Goal: Information Seeking & Learning: Understand process/instructions

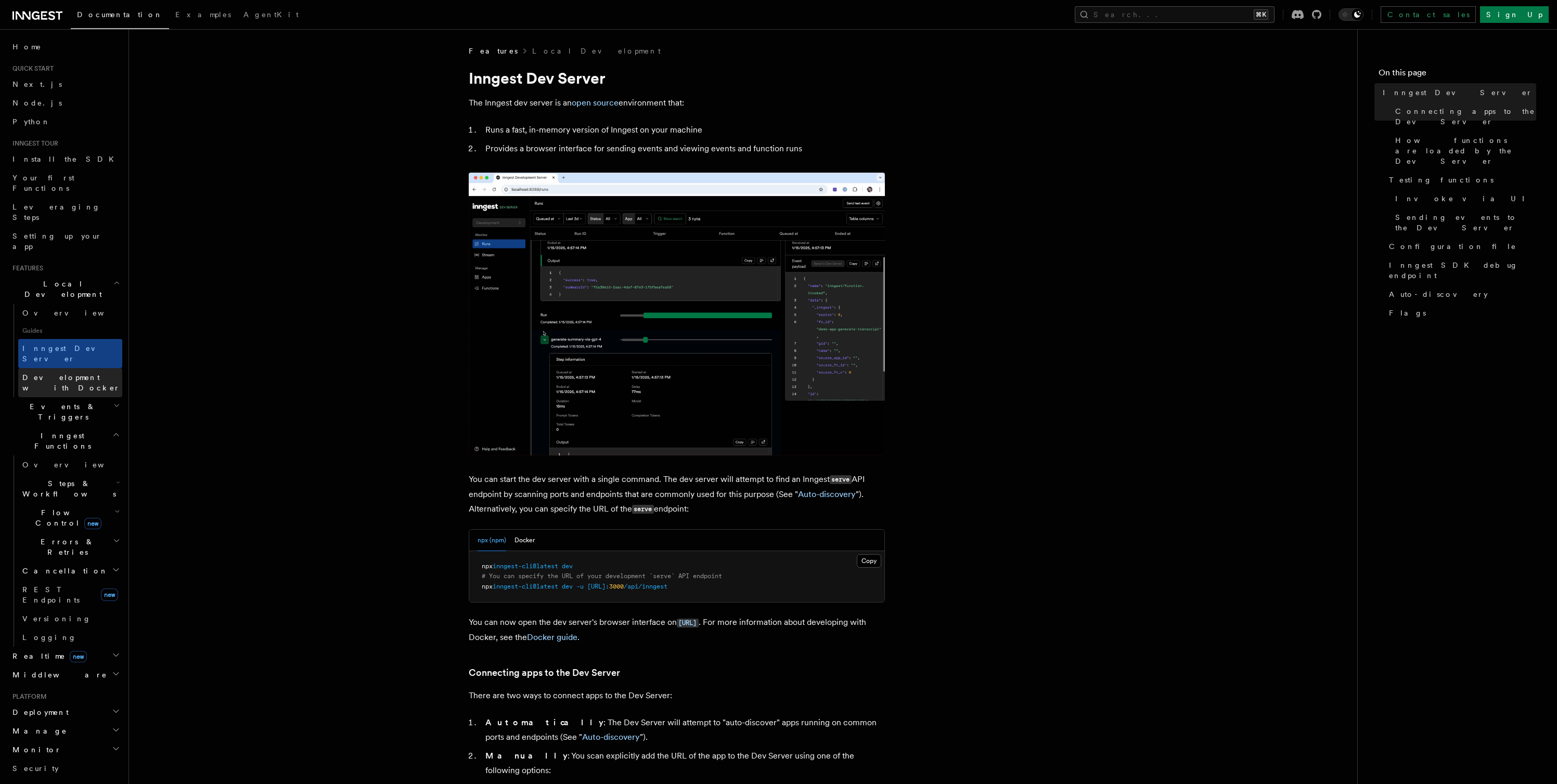
click at [56, 373] on span "Development with Docker" at bounding box center [71, 383] width 98 height 19
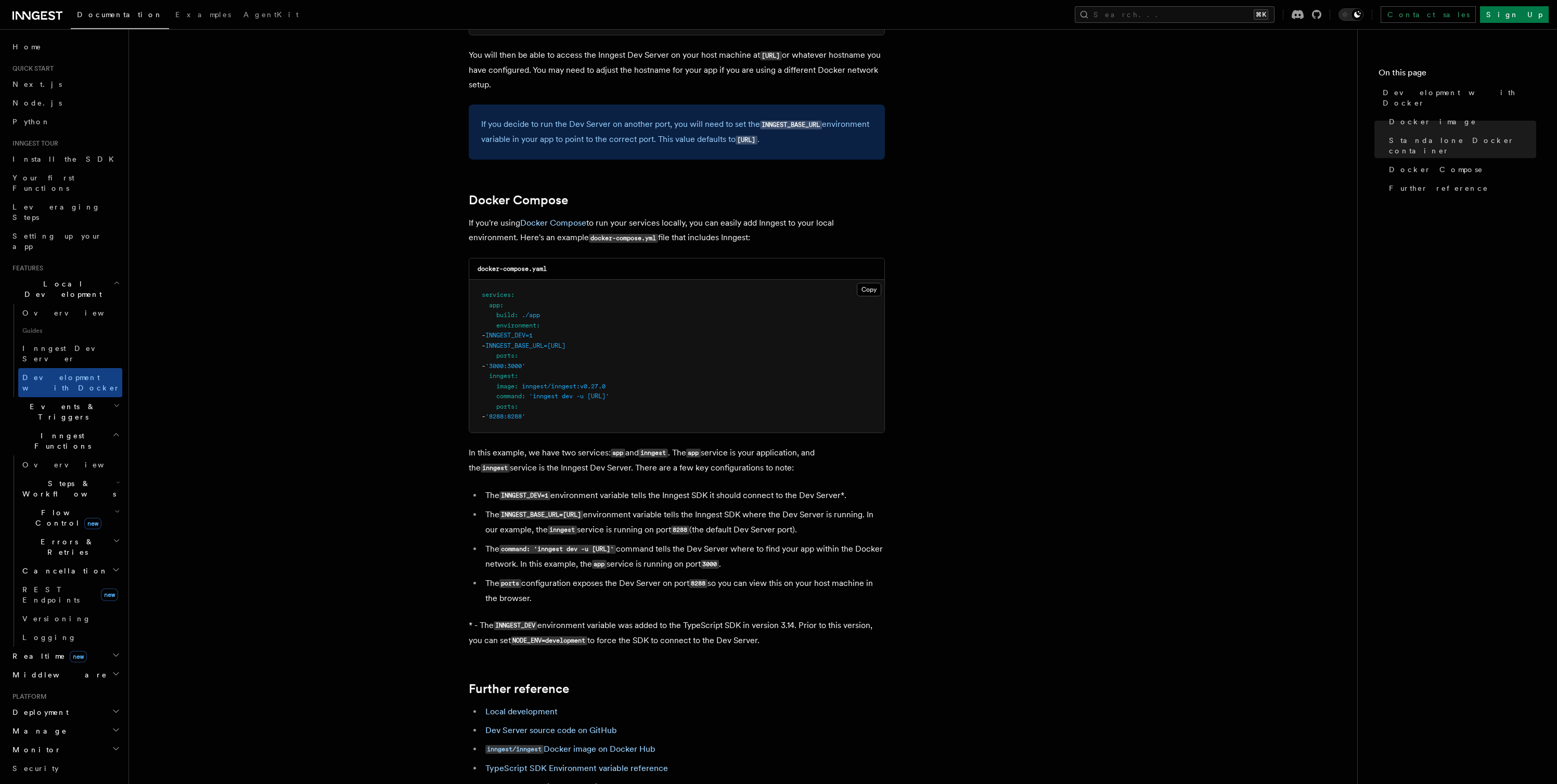
scroll to position [608, 0]
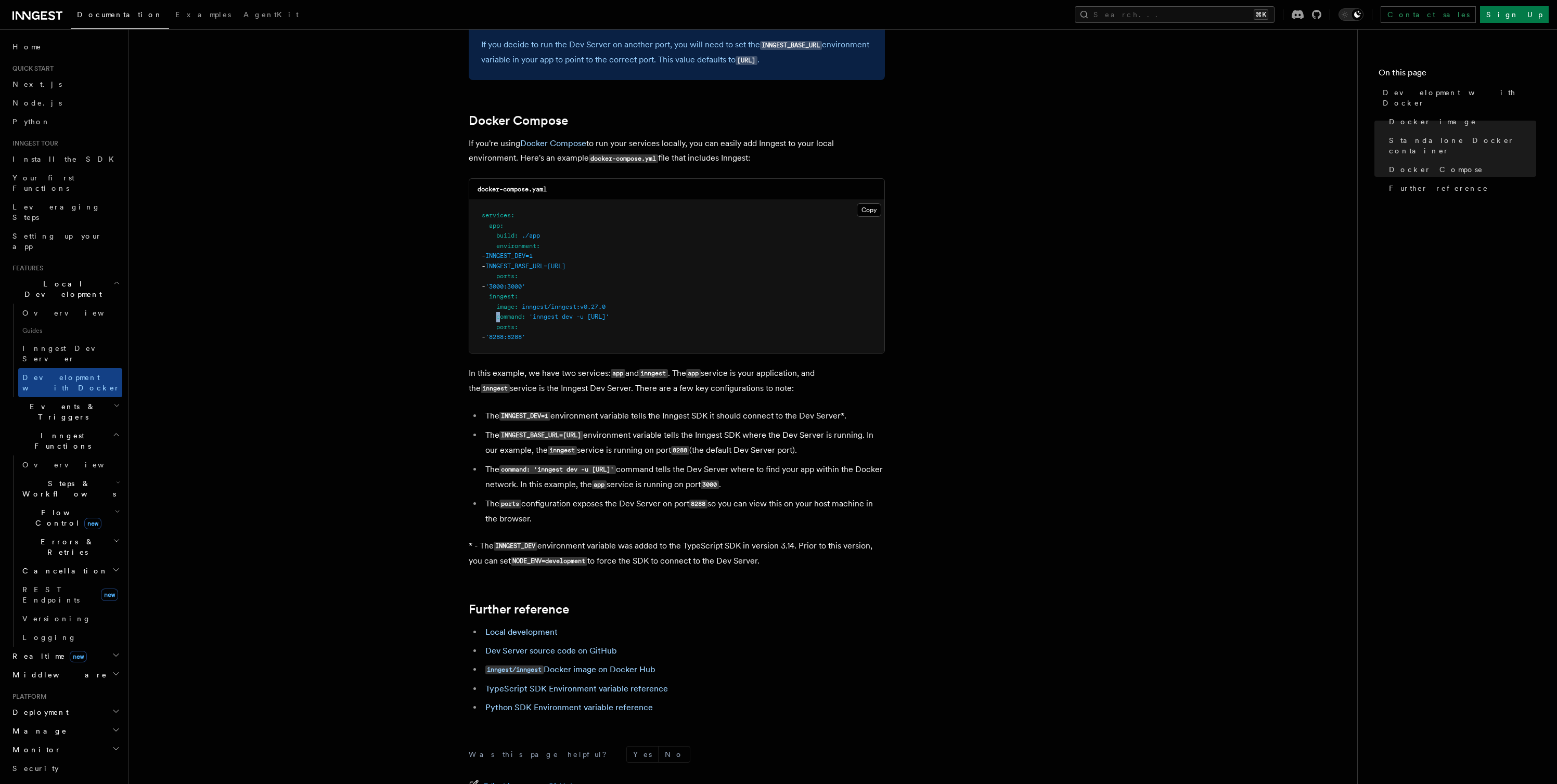
click at [499, 319] on span "command" at bounding box center [509, 317] width 26 height 7
drag, startPoint x: 498, startPoint y: 318, endPoint x: 572, endPoint y: 342, distance: 77.8
click at [572, 342] on pre "services : app : build : ./app environment : - INNGEST_DEV=1 - INNGEST_BASE_URL…" at bounding box center [676, 277] width 415 height 153
copy code "command : 'inngest dev -u [URL]' ports : - '8288:8288'"
click at [762, 272] on pre "services : app : build : ./app environment : - INNGEST_DEV=1 - INNGEST_BASE_URL…" at bounding box center [676, 277] width 415 height 153
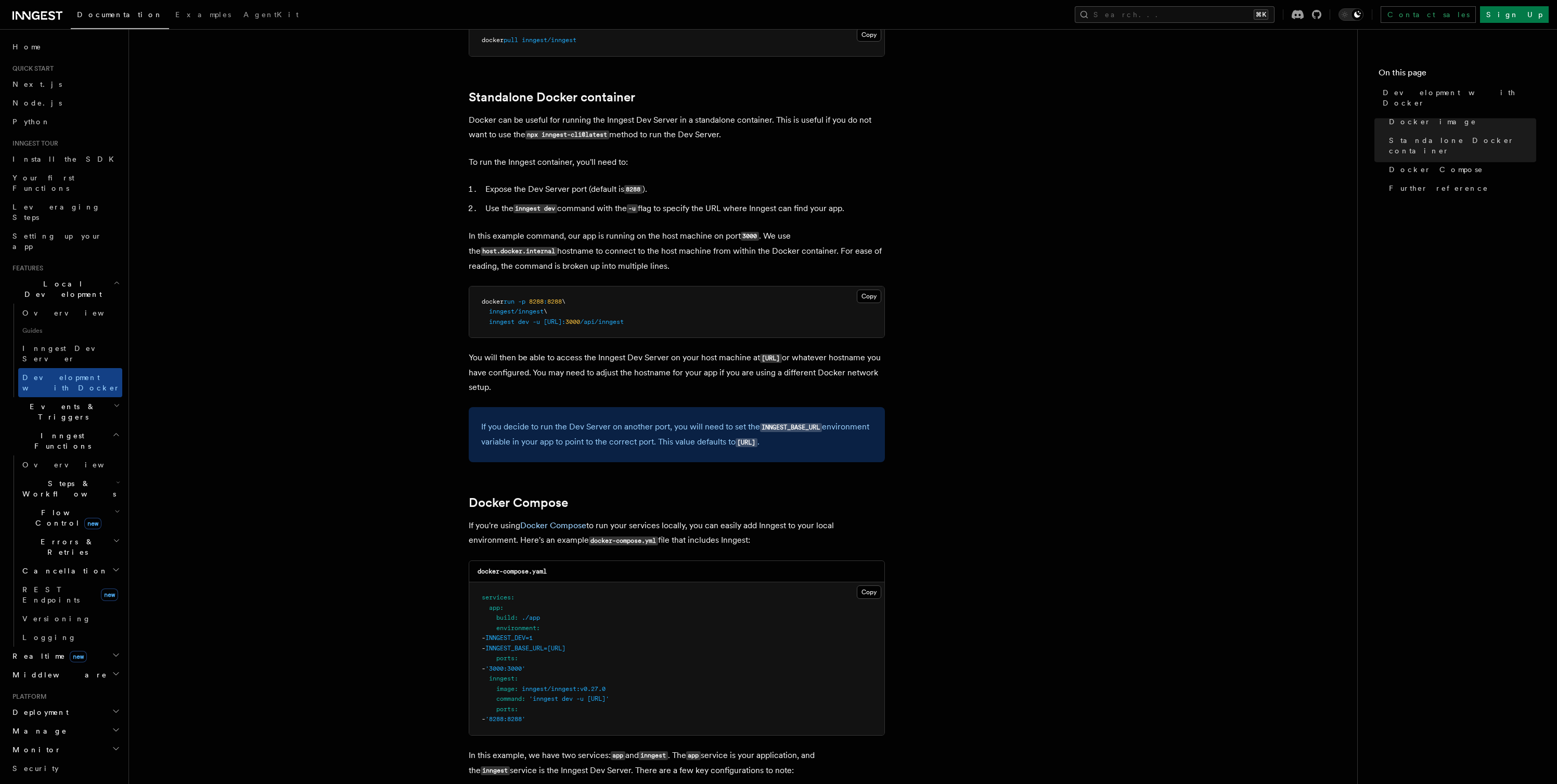
scroll to position [208, 0]
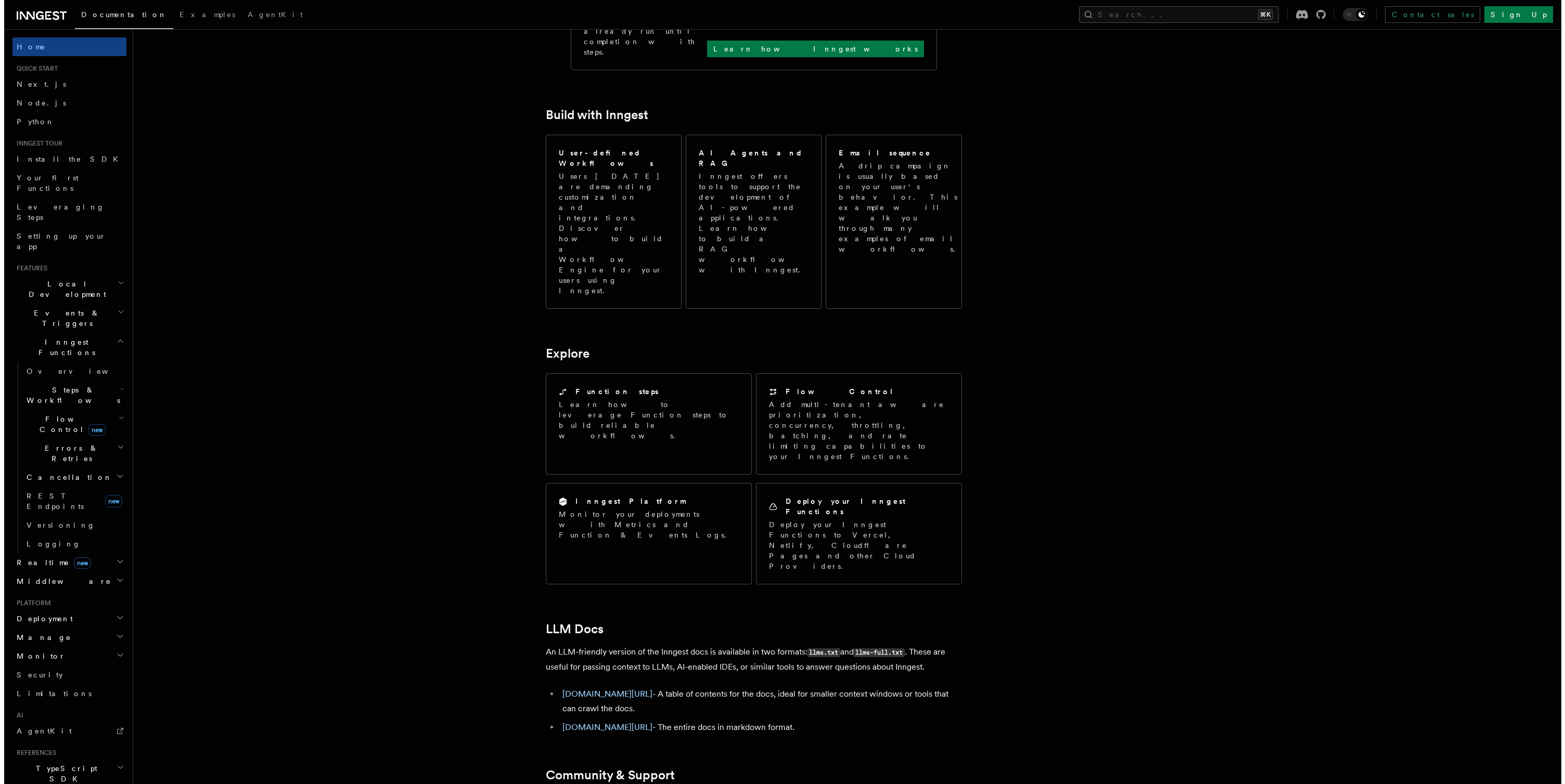
scroll to position [537, 0]
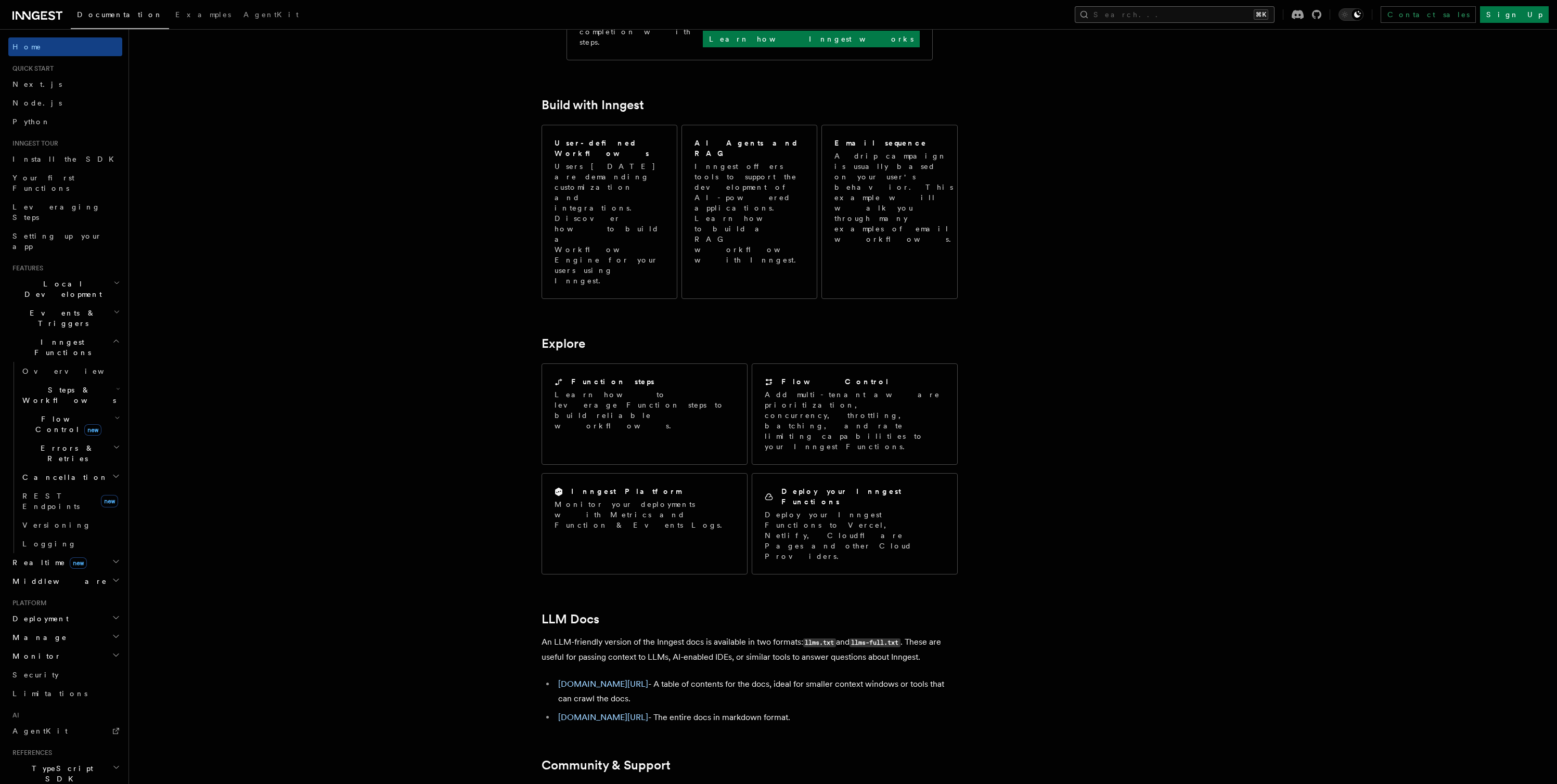
click at [1218, 20] on button "Search... ⌘K" at bounding box center [1174, 14] width 200 height 16
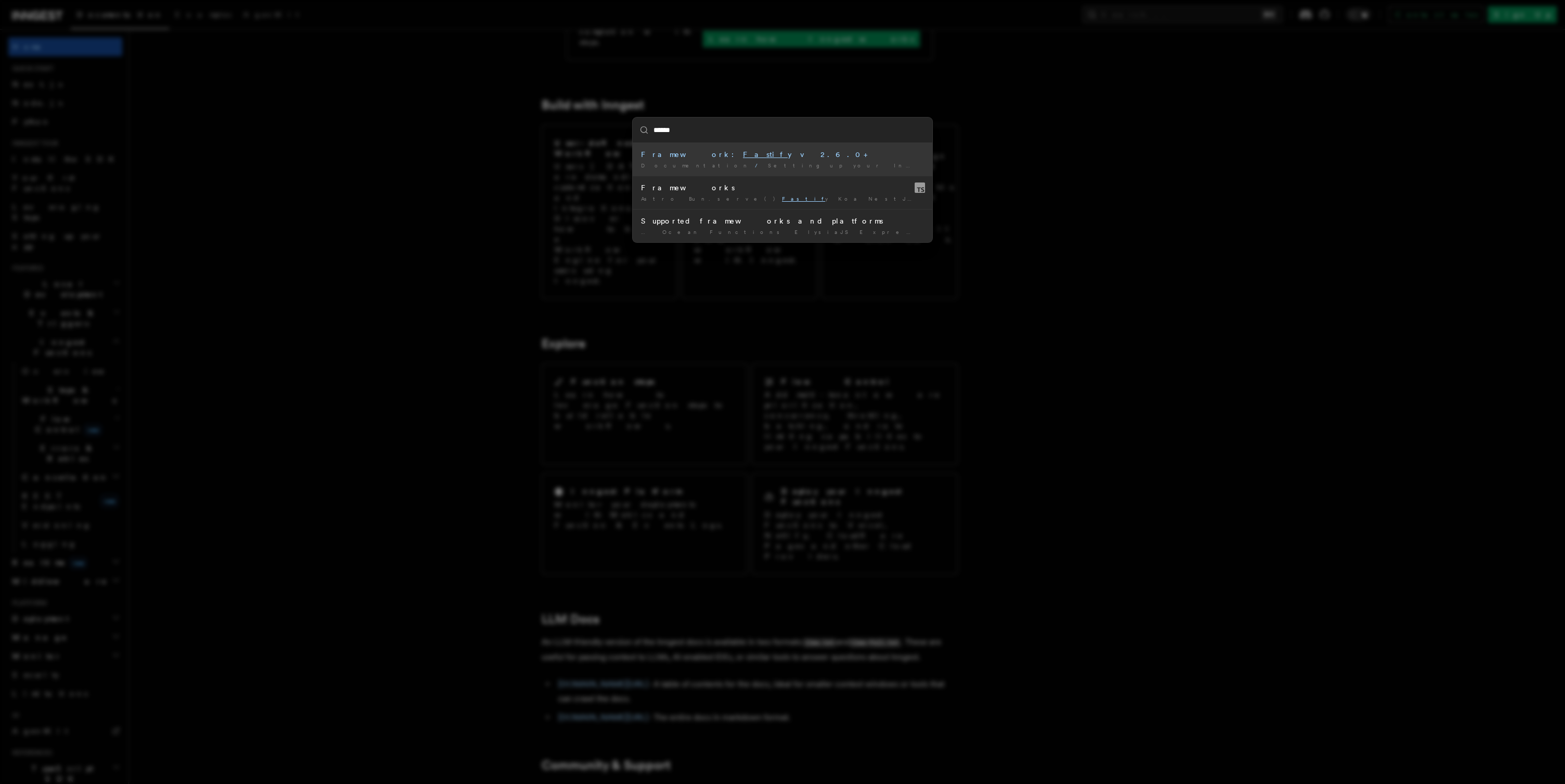
type input "*******"
click at [738, 159] on div "Framework: Fastify v2.6.0+" at bounding box center [782, 154] width 283 height 10
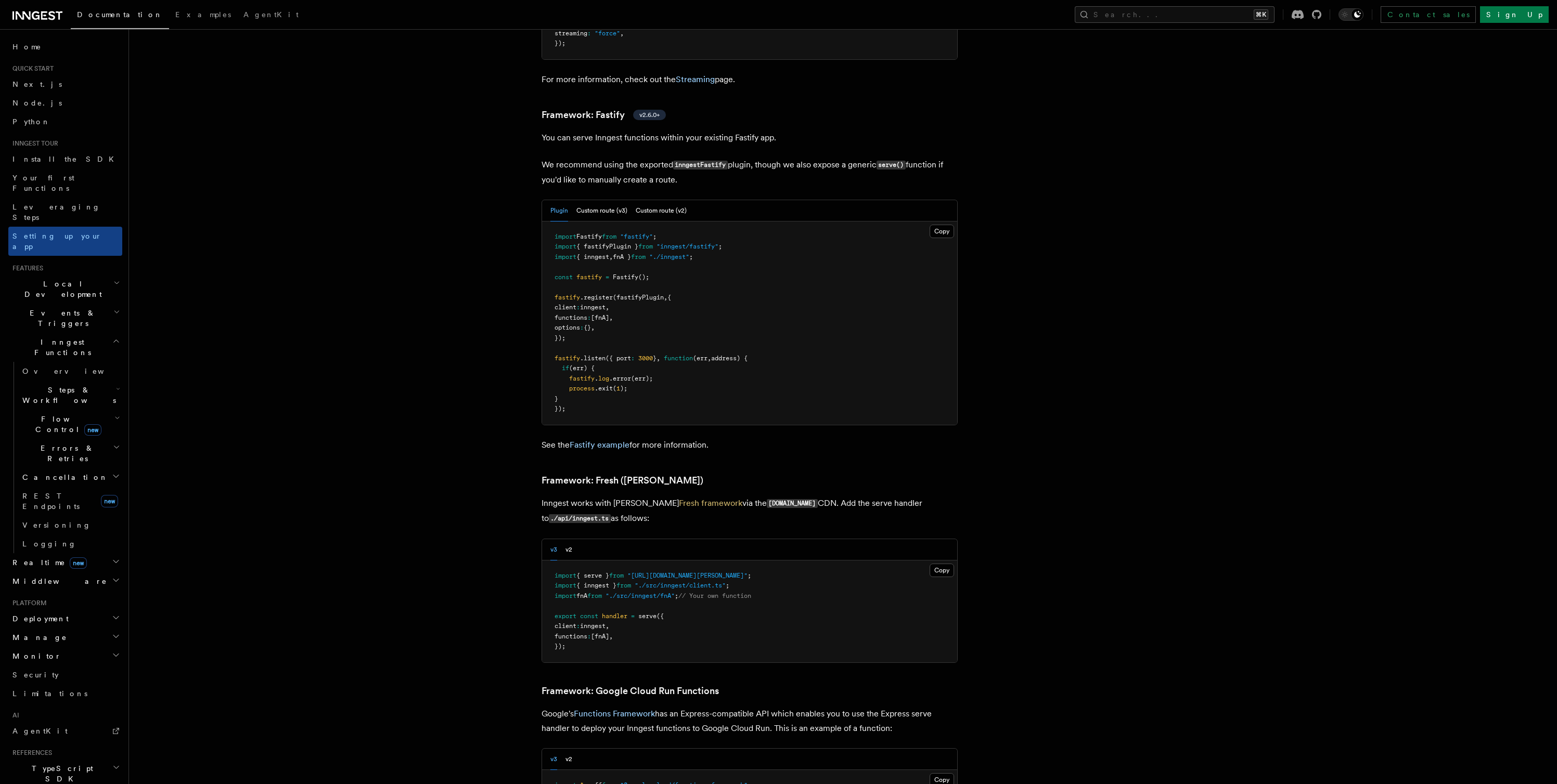
scroll to position [3579, 0]
click at [50, 362] on link "Overview" at bounding box center [70, 371] width 104 height 19
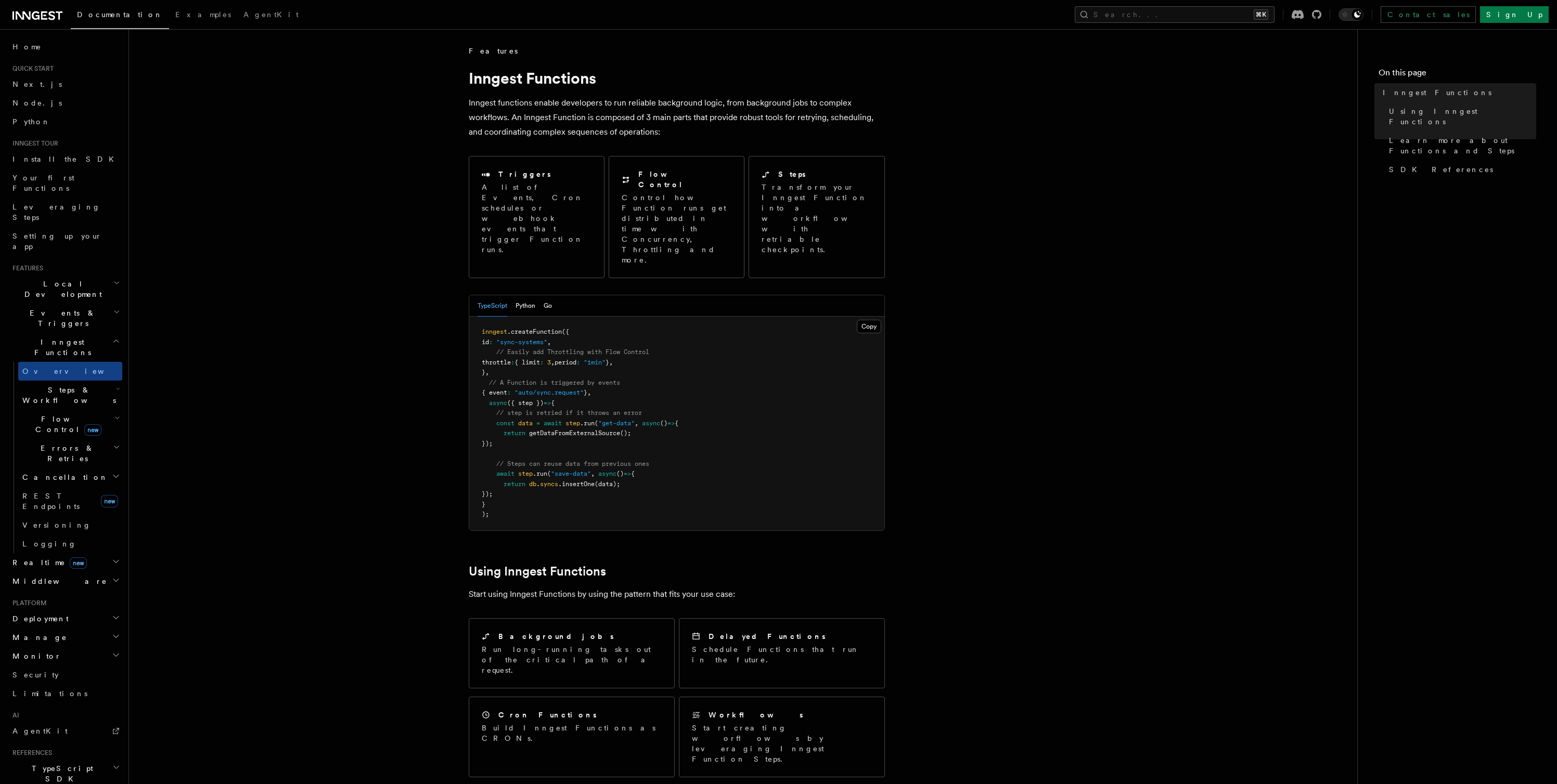
click at [52, 385] on span "Steps & Workflows" at bounding box center [67, 395] width 98 height 21
click at [53, 385] on span "Steps & Workflows" at bounding box center [67, 395] width 98 height 21
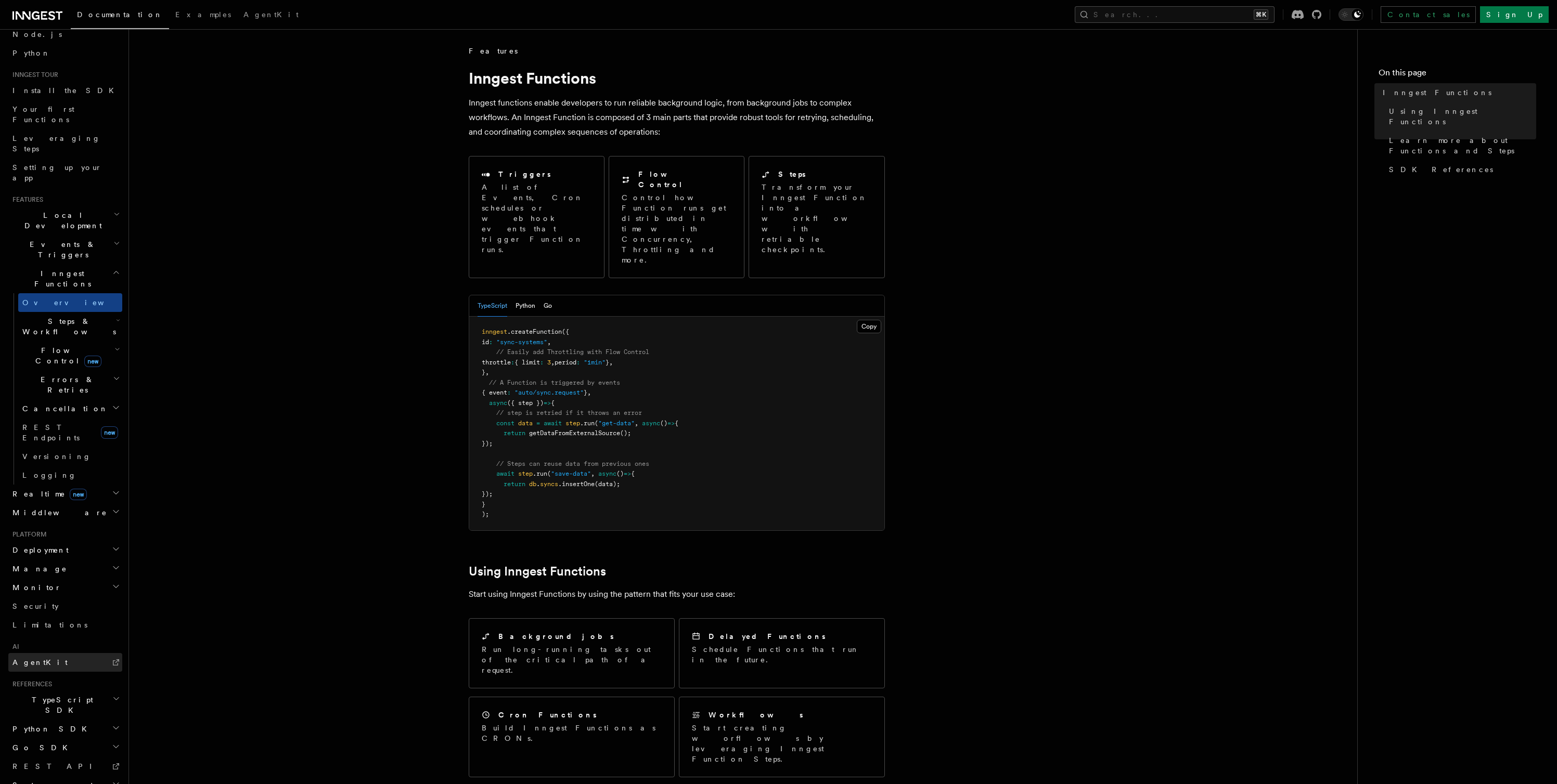
click at [42, 653] on link "AgentKit" at bounding box center [66, 663] width 114 height 19
